Goal: Use online tool/utility: Use online tool/utility

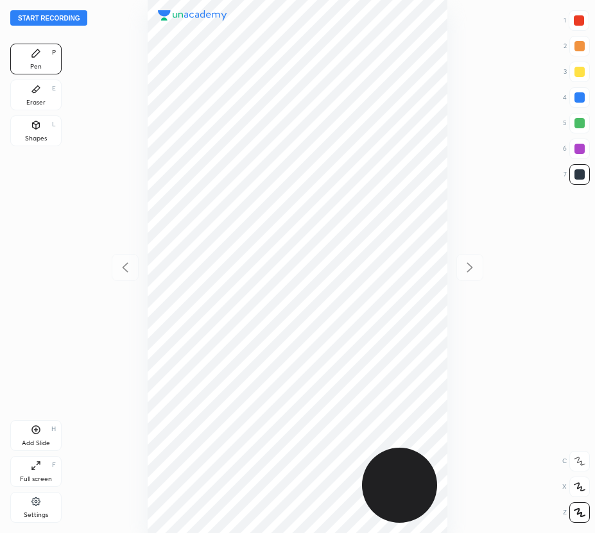
scroll to position [533, 390]
click at [71, 23] on button "Start recording" at bounding box center [48, 17] width 77 height 15
click at [581, 98] on div at bounding box center [579, 97] width 10 height 10
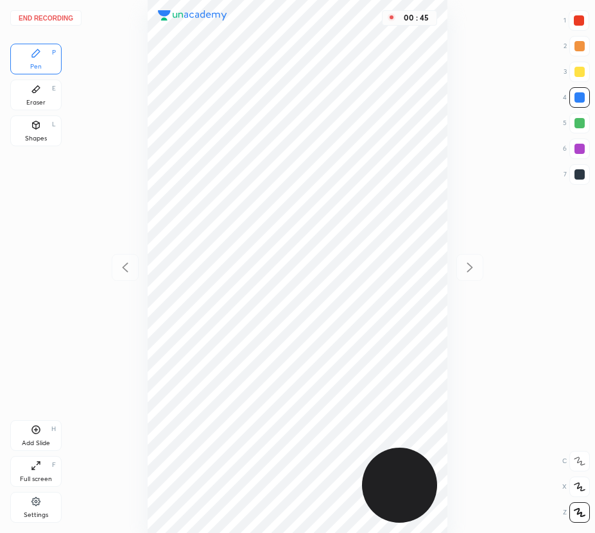
drag, startPoint x: 577, startPoint y: 19, endPoint x: 465, endPoint y: 130, distance: 157.5
click at [577, 20] on div at bounding box center [579, 20] width 10 height 10
drag, startPoint x: 50, startPoint y: 433, endPoint x: 49, endPoint y: 442, distance: 9.7
click at [50, 433] on div "Add Slide H" at bounding box center [35, 435] width 51 height 31
drag, startPoint x: 32, startPoint y: 101, endPoint x: 40, endPoint y: 104, distance: 8.7
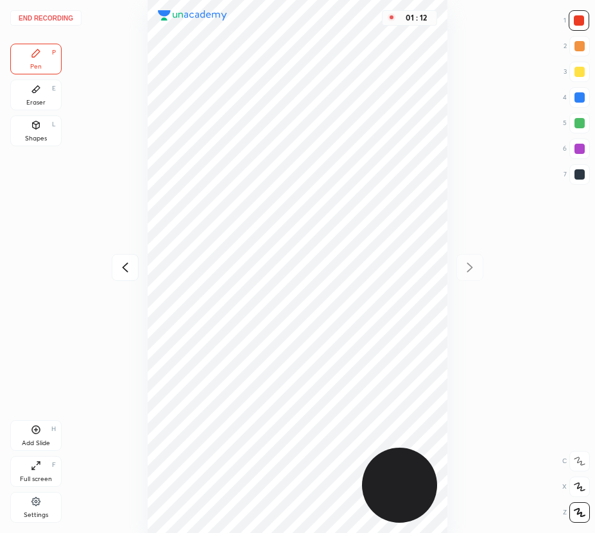
click at [35, 101] on div "Eraser" at bounding box center [35, 102] width 19 height 6
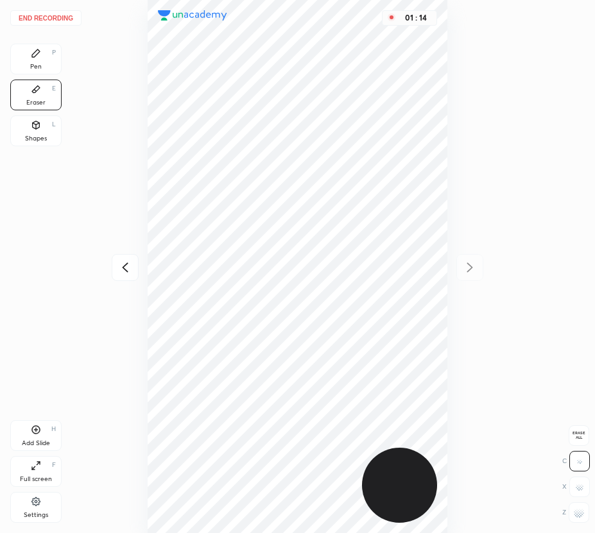
click at [61, 67] on div "Pen P" at bounding box center [35, 59] width 51 height 31
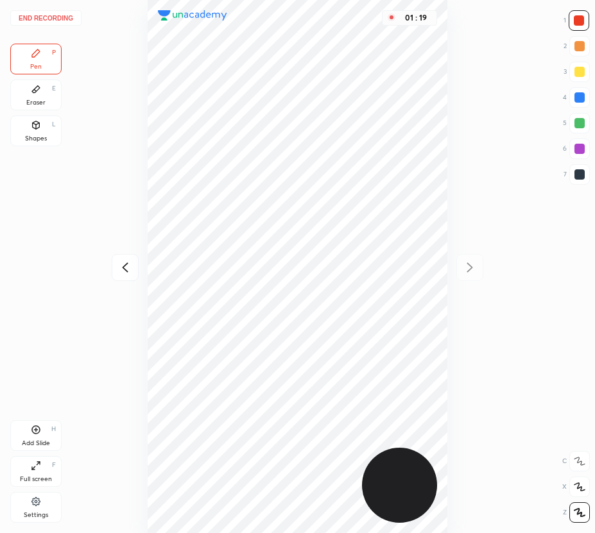
click at [45, 101] on div "Eraser E" at bounding box center [35, 95] width 51 height 31
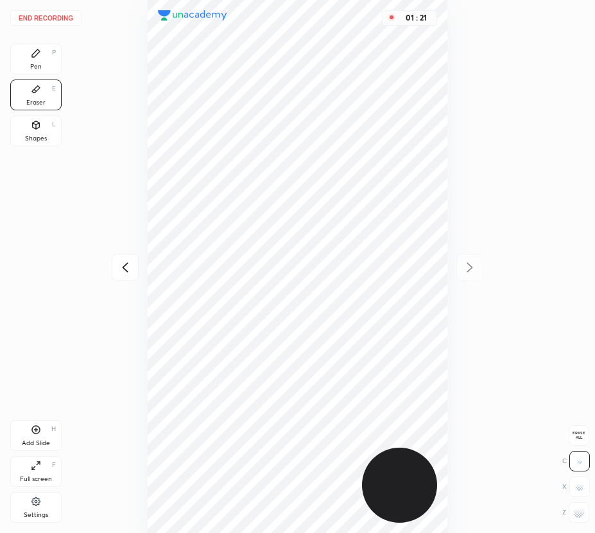
drag, startPoint x: 40, startPoint y: 62, endPoint x: 144, endPoint y: 189, distance: 163.8
click at [42, 62] on div "Pen P" at bounding box center [35, 59] width 51 height 31
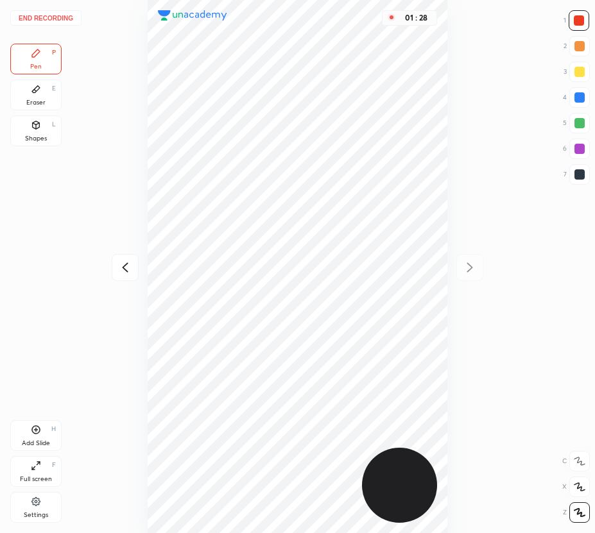
click at [585, 132] on div at bounding box center [579, 123] width 21 height 21
click at [583, 145] on div at bounding box center [579, 149] width 10 height 10
click at [580, 121] on div at bounding box center [579, 123] width 10 height 10
click at [35, 105] on div "Eraser" at bounding box center [35, 102] width 19 height 6
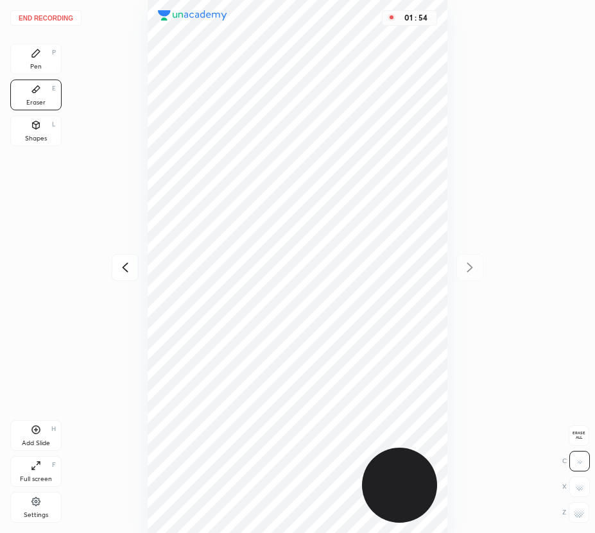
drag, startPoint x: 30, startPoint y: 53, endPoint x: 122, endPoint y: 228, distance: 197.2
click at [35, 58] on div "Pen P" at bounding box center [35, 59] width 51 height 31
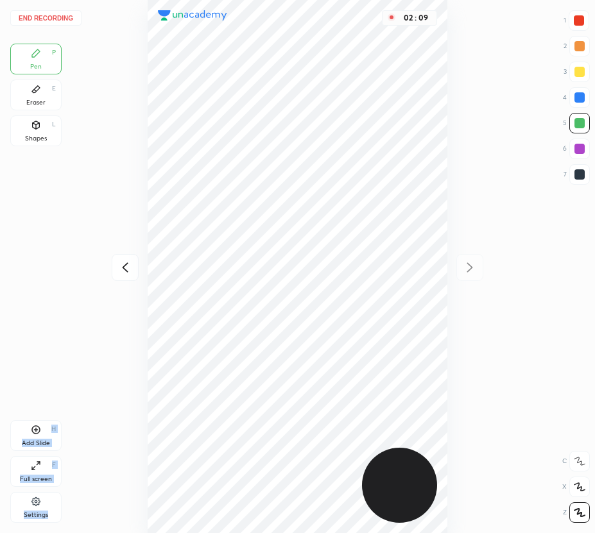
click at [174, 394] on div "End recording 1 2 3 4 5 6 7 R O A L C X Z Erase all C X Z Pen P Eraser E Shapes…" at bounding box center [297, 266] width 595 height 533
drag, startPoint x: 32, startPoint y: 88, endPoint x: 119, endPoint y: 237, distance: 172.8
click at [34, 92] on icon at bounding box center [36, 89] width 10 height 10
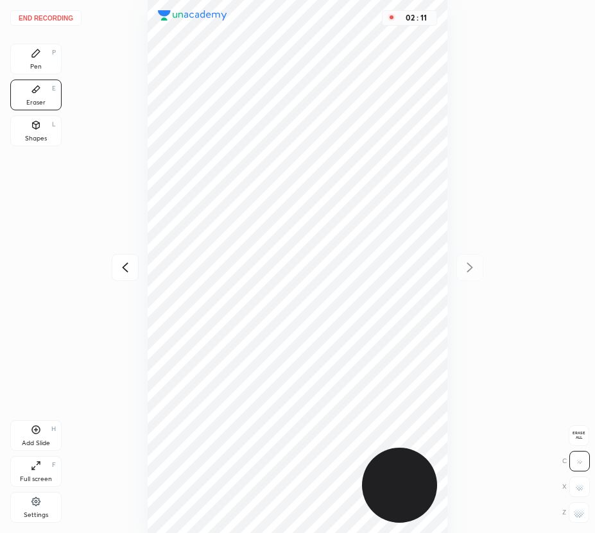
click at [40, 62] on div "Pen P" at bounding box center [35, 59] width 51 height 31
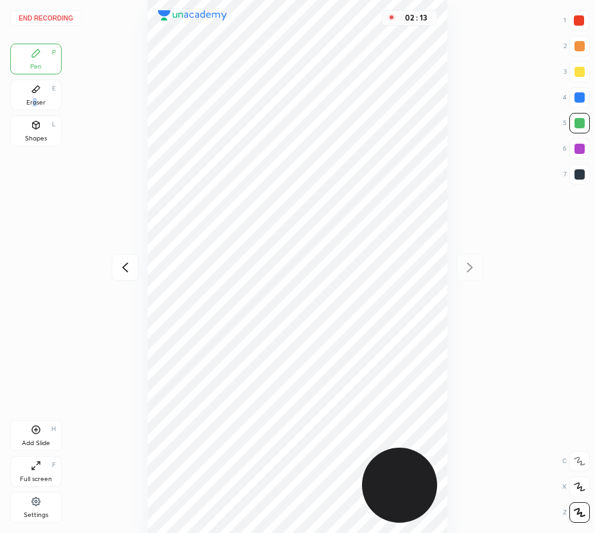
drag, startPoint x: 35, startPoint y: 97, endPoint x: 89, endPoint y: 166, distance: 87.7
click at [37, 101] on div "Eraser E" at bounding box center [35, 95] width 51 height 31
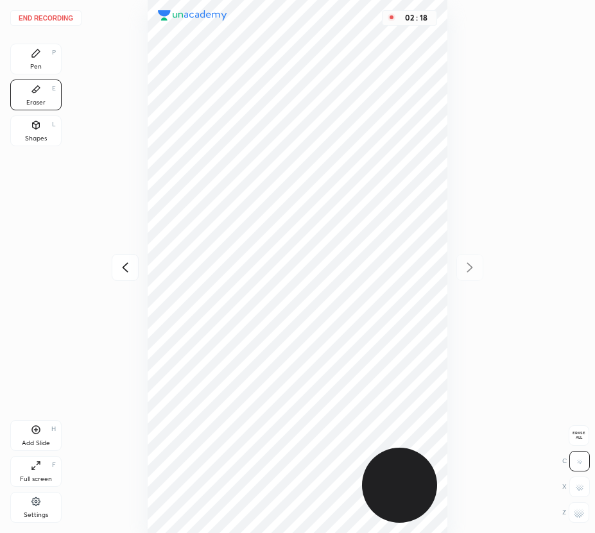
click at [44, 66] on div "Pen P" at bounding box center [35, 59] width 51 height 31
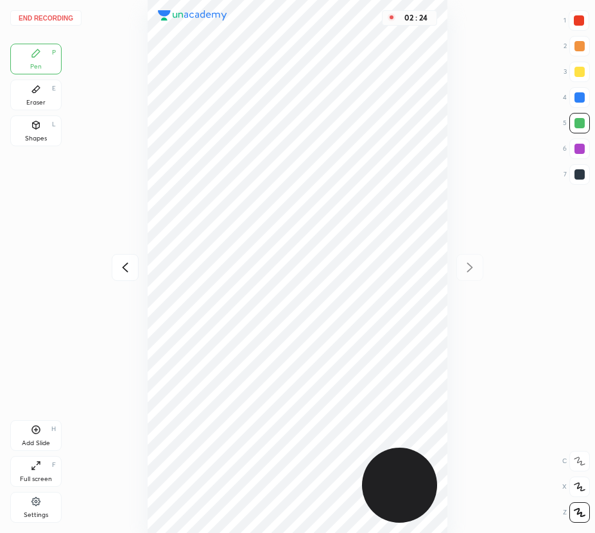
drag, startPoint x: 31, startPoint y: 92, endPoint x: 133, endPoint y: 226, distance: 167.6
click at [39, 97] on div "Eraser E" at bounding box center [35, 95] width 51 height 31
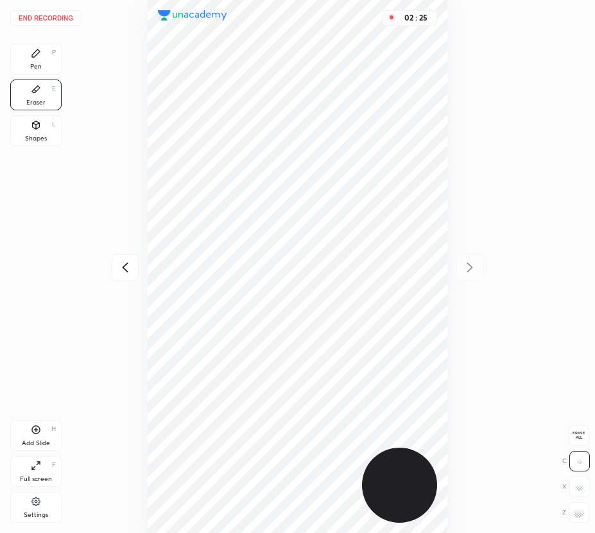
click at [581, 517] on rect at bounding box center [580, 517] width 1 height 1
click at [40, 436] on div "Add Slide H" at bounding box center [35, 435] width 51 height 31
drag, startPoint x: 39, startPoint y: 50, endPoint x: 127, endPoint y: 64, distance: 89.0
click at [42, 53] on div "Pen P" at bounding box center [35, 59] width 51 height 31
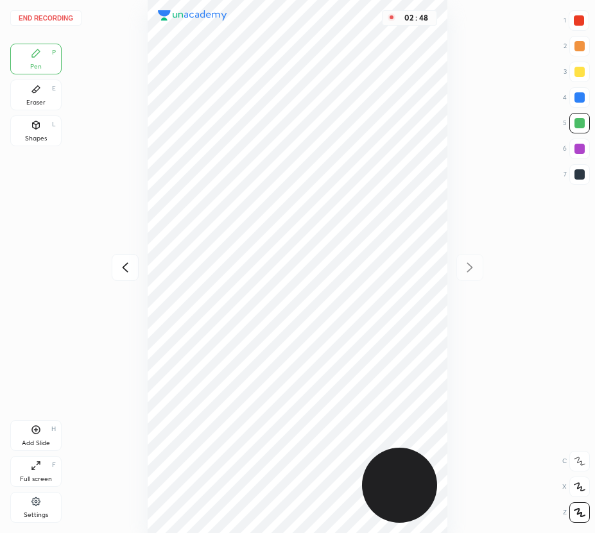
click at [43, 103] on div "Eraser" at bounding box center [35, 102] width 19 height 6
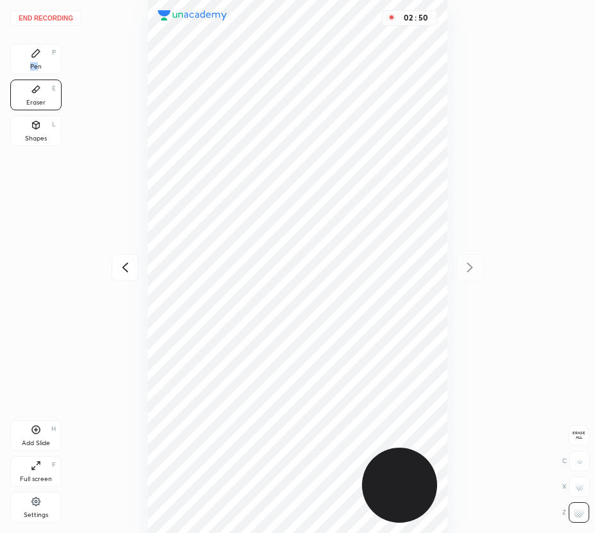
drag, startPoint x: 36, startPoint y: 62, endPoint x: 121, endPoint y: 101, distance: 93.1
click at [44, 65] on div "Pen P" at bounding box center [35, 59] width 51 height 31
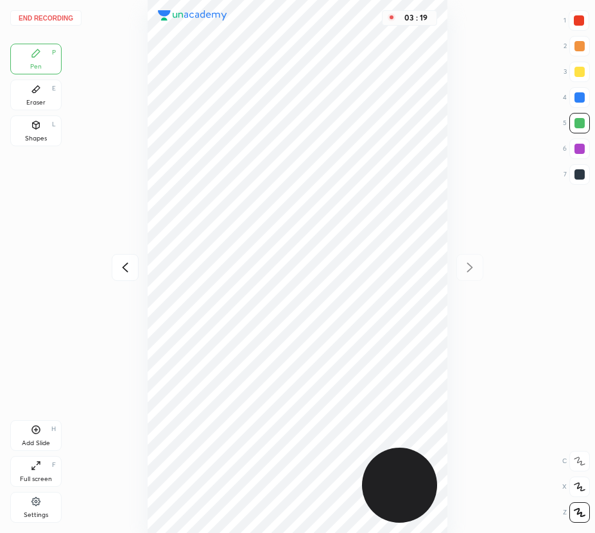
drag, startPoint x: 39, startPoint y: 434, endPoint x: 42, endPoint y: 442, distance: 8.9
click at [40, 434] on icon at bounding box center [36, 430] width 10 height 10
click at [44, 15] on button "End recording" at bounding box center [45, 17] width 71 height 15
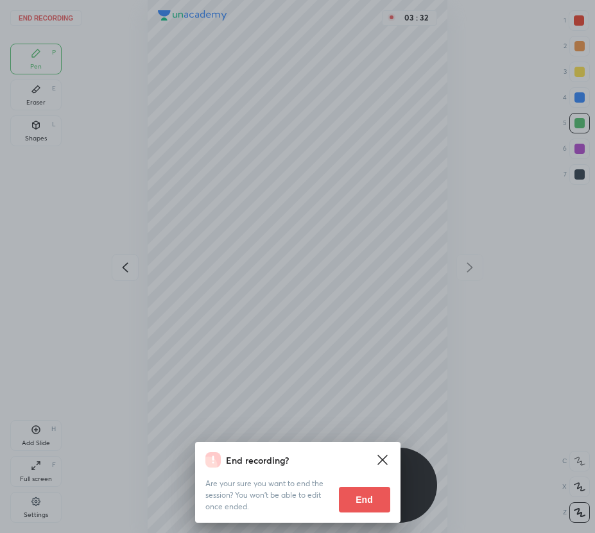
click at [355, 504] on button "End" at bounding box center [364, 500] width 51 height 26
